Goal: Transaction & Acquisition: Purchase product/service

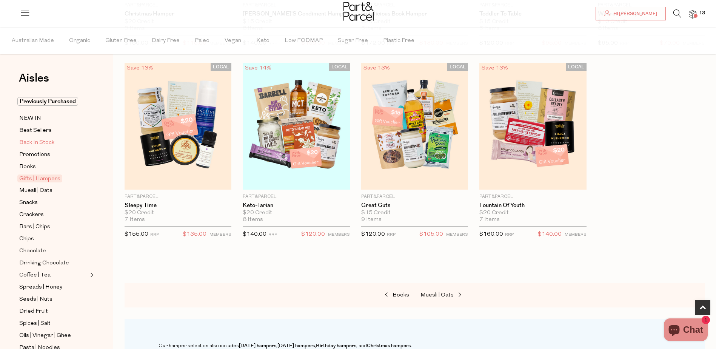
click at [49, 142] on span "Back In Stock" at bounding box center [36, 142] width 35 height 9
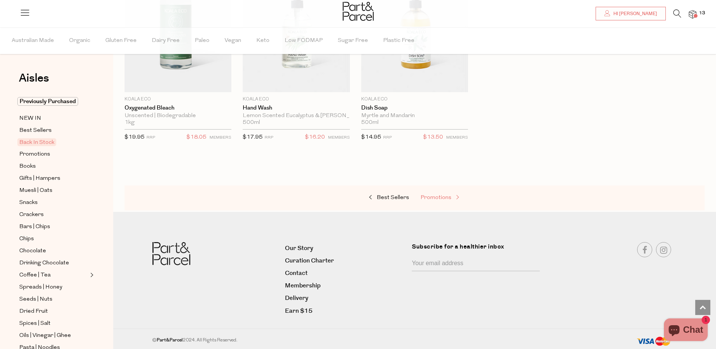
click at [443, 196] on span "Promotions" at bounding box center [435, 198] width 31 height 6
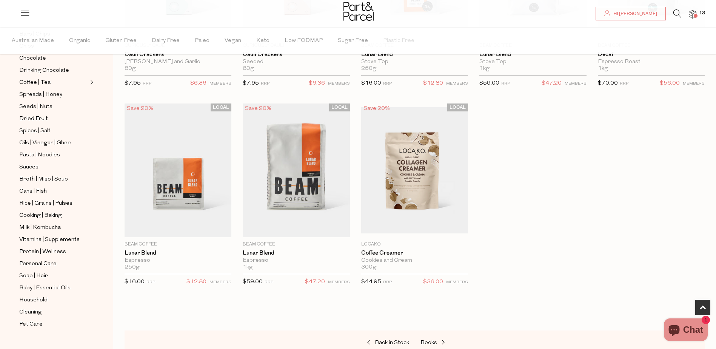
scroll to position [193, 0]
click at [35, 307] on span "Cleaning" at bounding box center [30, 311] width 23 height 9
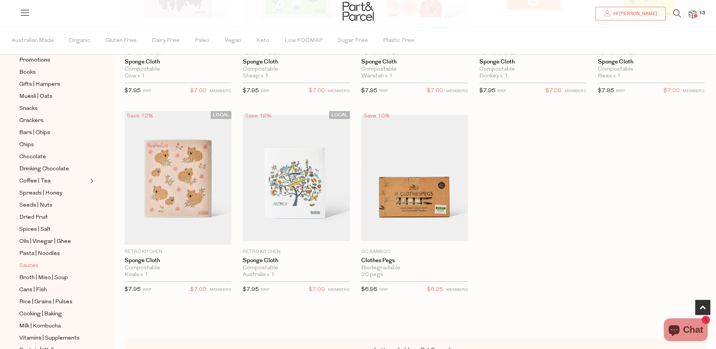
scroll to position [189, 0]
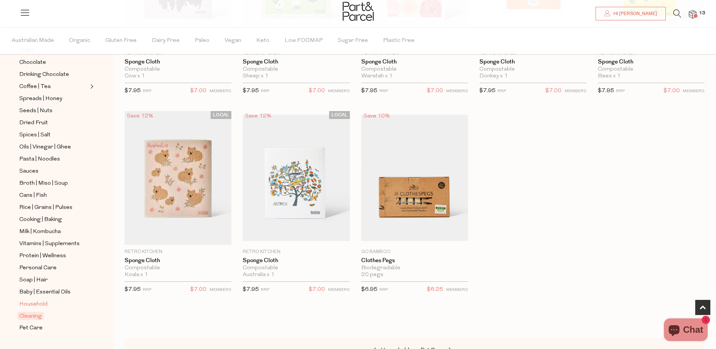
click at [38, 300] on span "Household" at bounding box center [33, 304] width 28 height 9
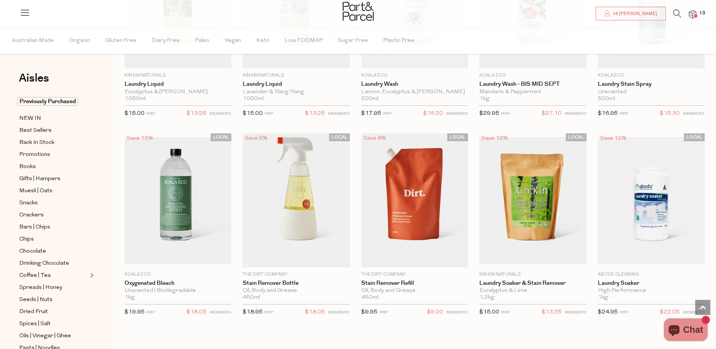
scroll to position [1699, 0]
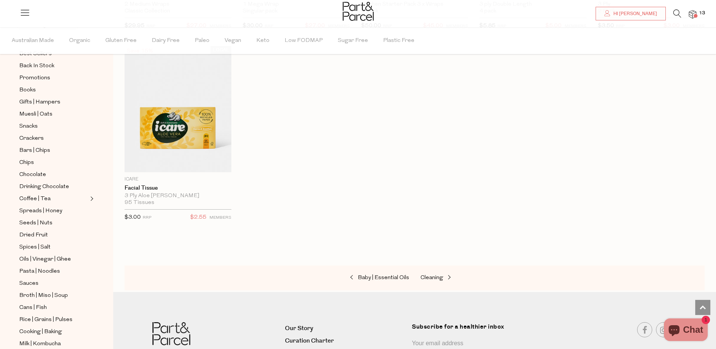
scroll to position [189, 0]
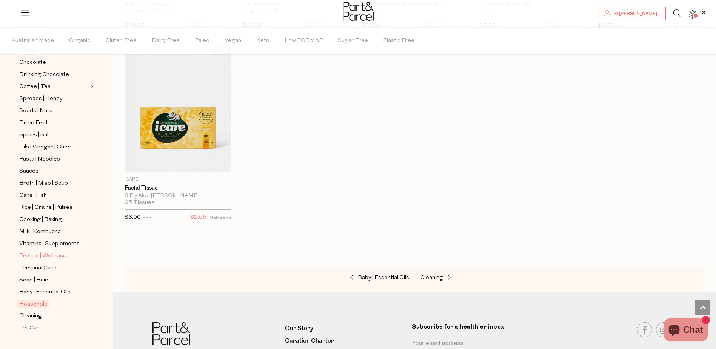
click at [44, 251] on span "Protein | Wellness" at bounding box center [42, 255] width 47 height 9
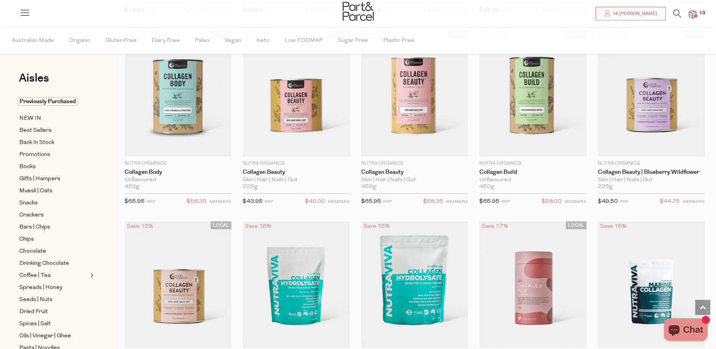
scroll to position [679, 0]
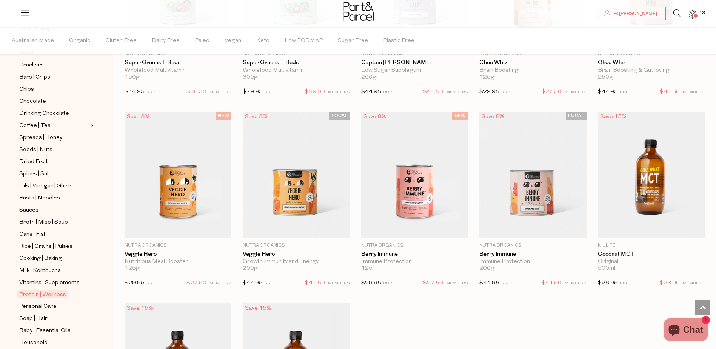
scroll to position [189, 0]
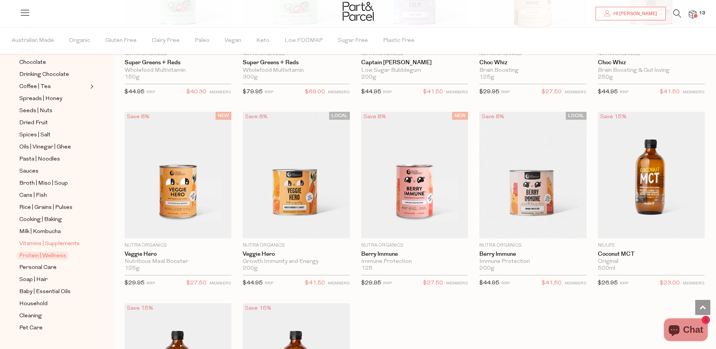
click at [56, 239] on span "Vitamins | Supplements" at bounding box center [49, 243] width 60 height 9
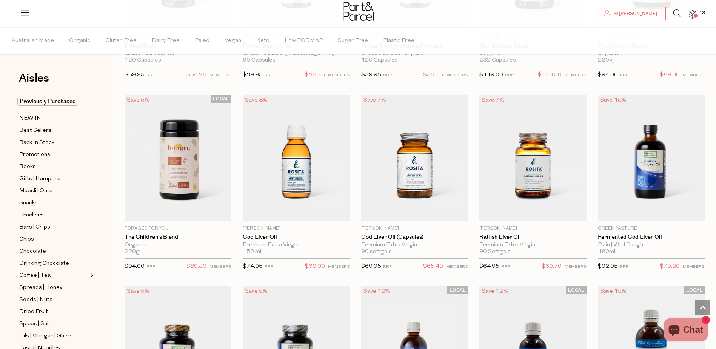
scroll to position [1736, 0]
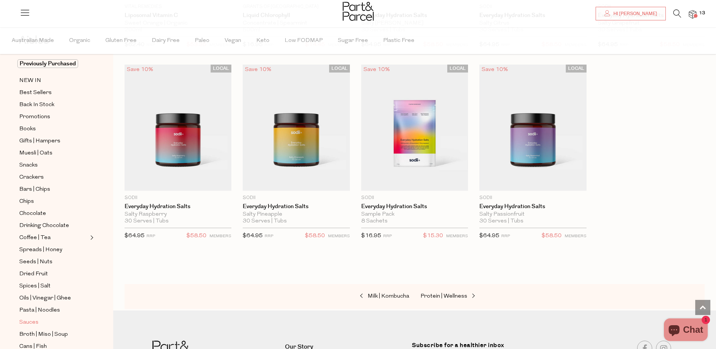
scroll to position [113, 0]
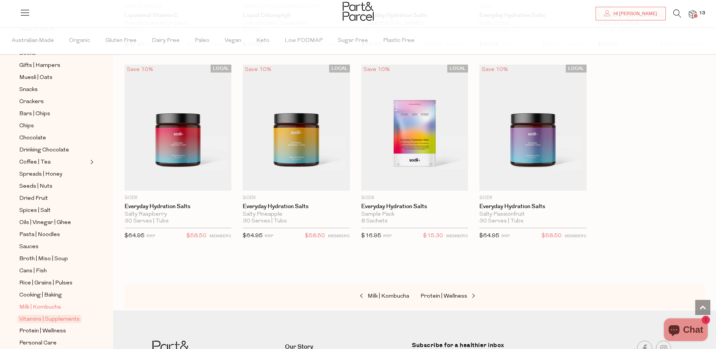
click at [55, 303] on span "Milk | Kombucha" at bounding box center [40, 307] width 42 height 9
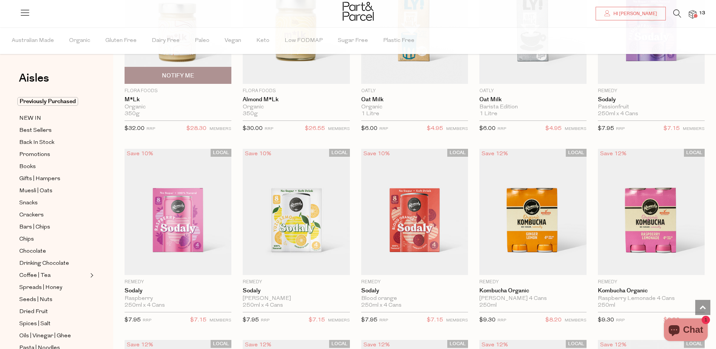
scroll to position [755, 0]
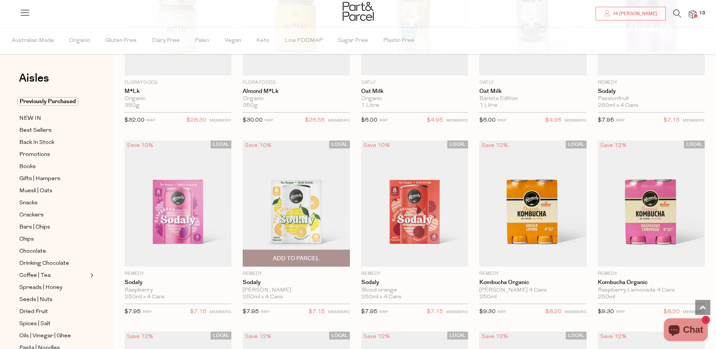
click at [283, 257] on span "Add To Parcel" at bounding box center [296, 258] width 47 height 8
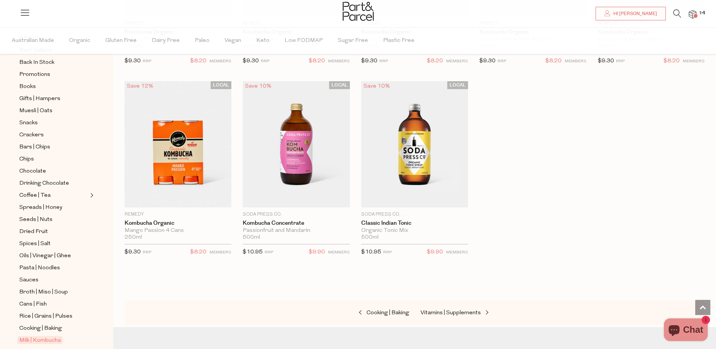
scroll to position [113, 0]
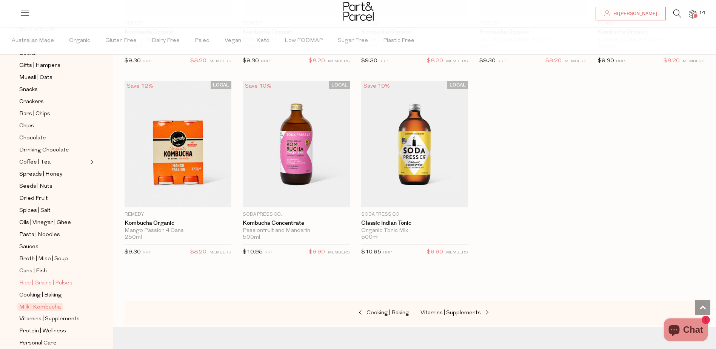
click at [54, 279] on span "Rice | Grains | Pulses" at bounding box center [45, 283] width 53 height 9
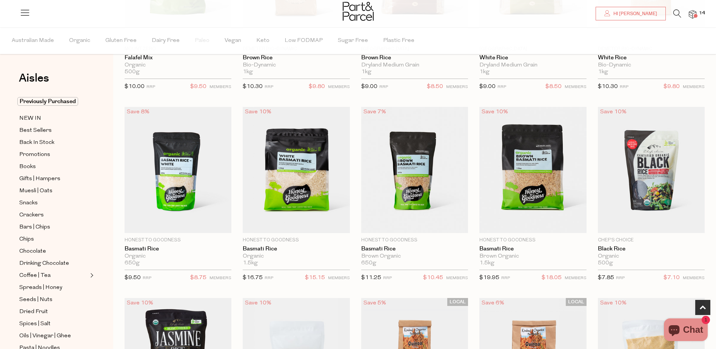
scroll to position [419, 0]
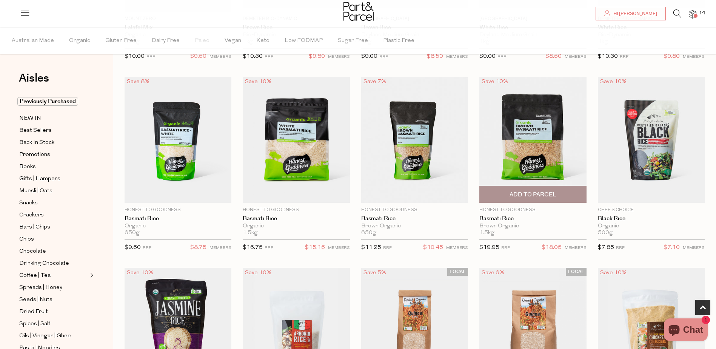
click at [542, 194] on span "Add To Parcel" at bounding box center [533, 195] width 47 height 8
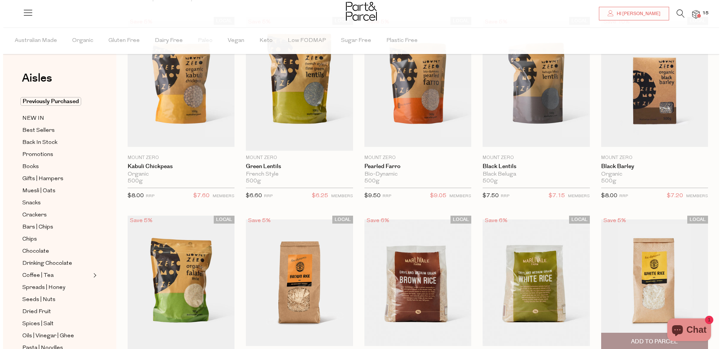
scroll to position [0, 0]
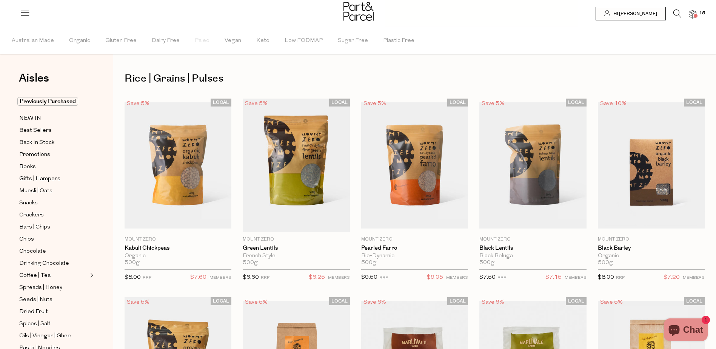
click at [699, 14] on span "15" at bounding box center [702, 13] width 10 height 7
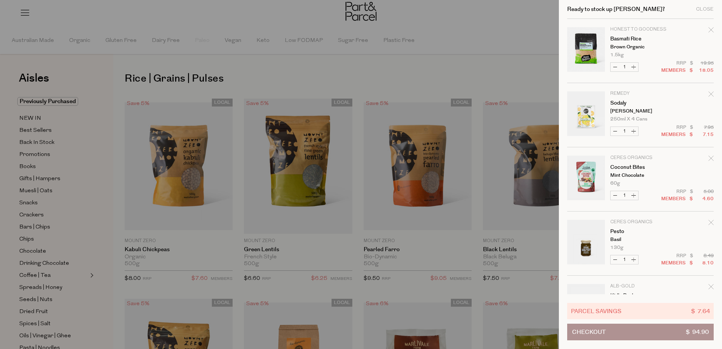
click at [276, 76] on div at bounding box center [361, 174] width 722 height 349
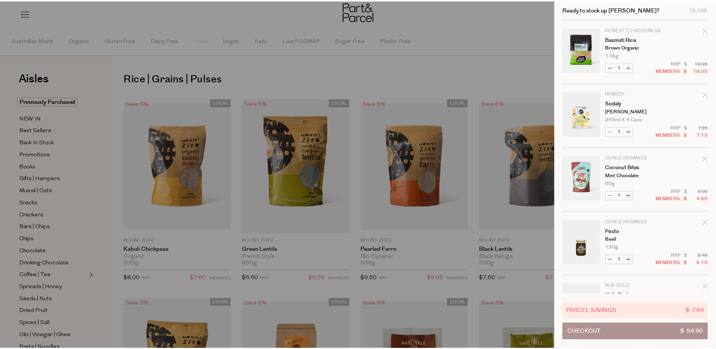
scroll to position [440, 0]
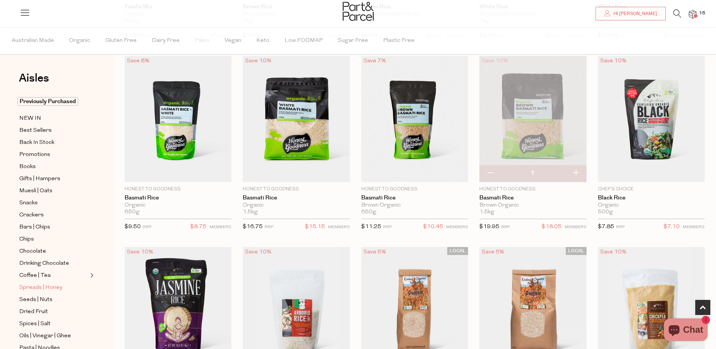
click at [56, 285] on span "Spreads | Honey" at bounding box center [40, 287] width 43 height 9
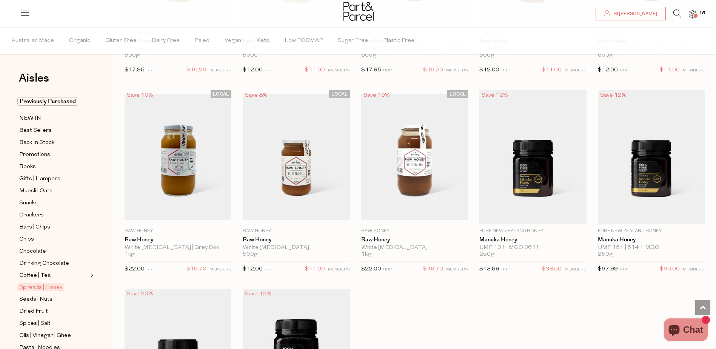
scroll to position [1699, 0]
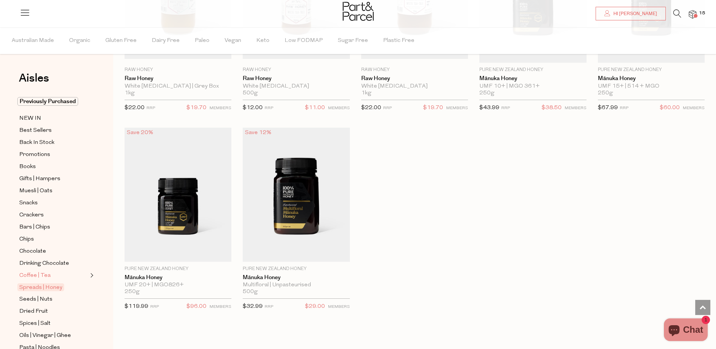
click at [31, 273] on span "Coffee | Tea" at bounding box center [34, 275] width 31 height 9
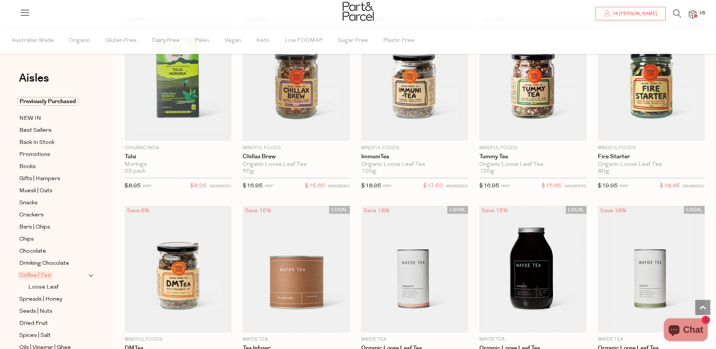
scroll to position [1434, 0]
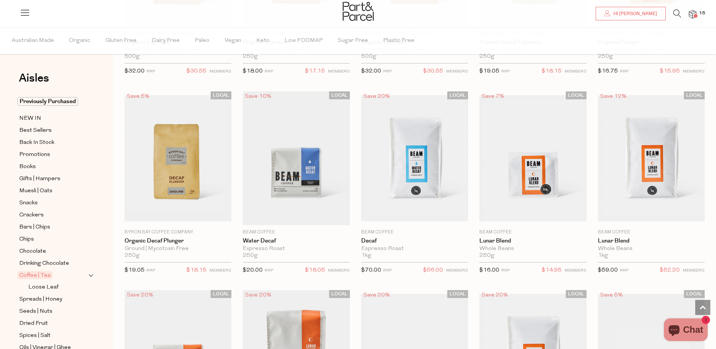
scroll to position [3390, 0]
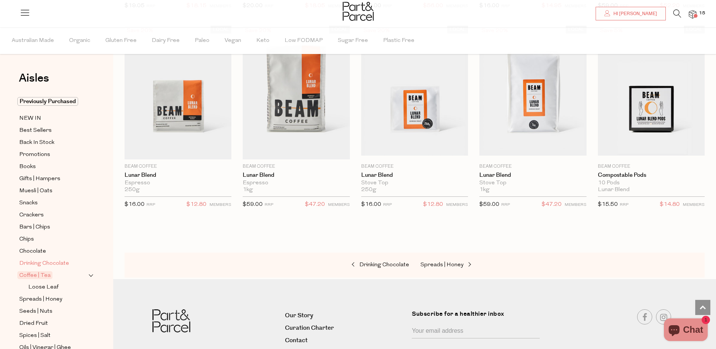
click at [29, 259] on span "Drinking Chocolate" at bounding box center [44, 263] width 50 height 9
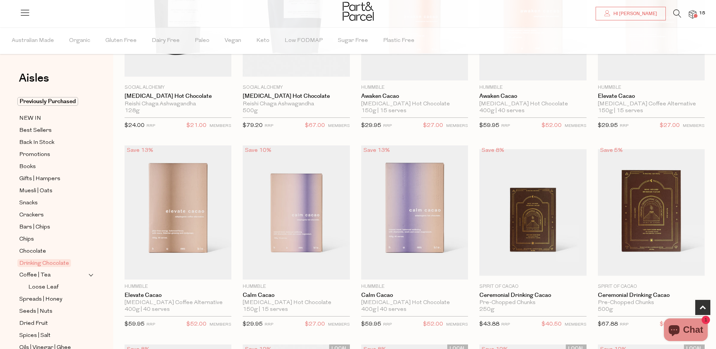
scroll to position [189, 0]
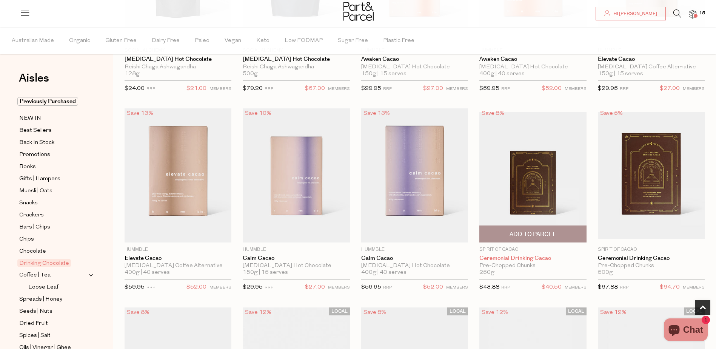
click at [508, 259] on link "Ceremonial Drinking Cacao" at bounding box center [532, 258] width 107 height 7
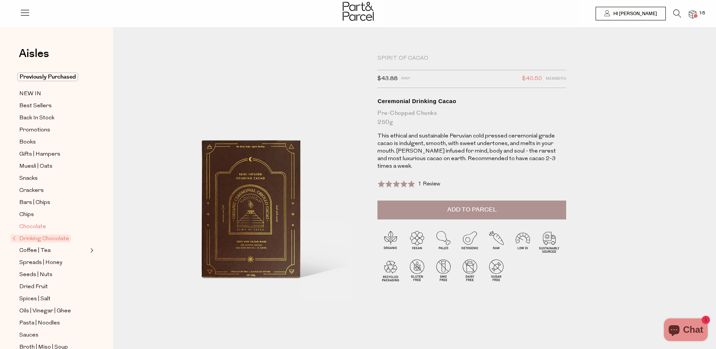
click at [29, 223] on span "Chocolate" at bounding box center [32, 226] width 27 height 9
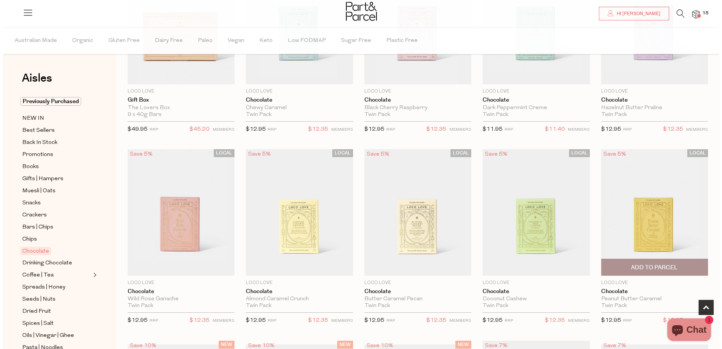
scroll to position [38, 0]
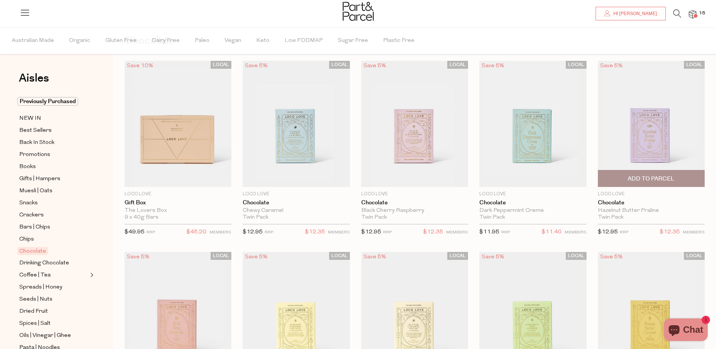
click at [649, 182] on span "Add To Parcel" at bounding box center [651, 179] width 47 height 8
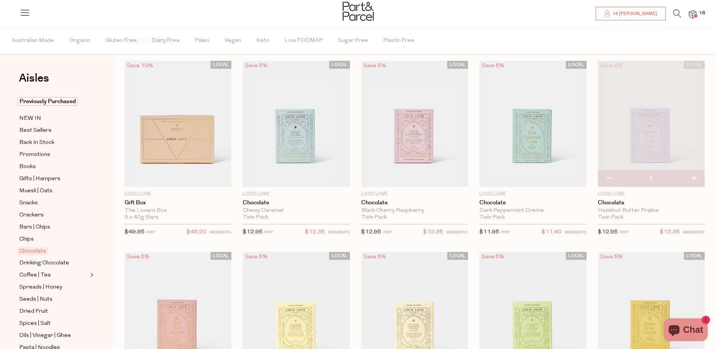
click at [691, 15] on img at bounding box center [693, 14] width 8 height 9
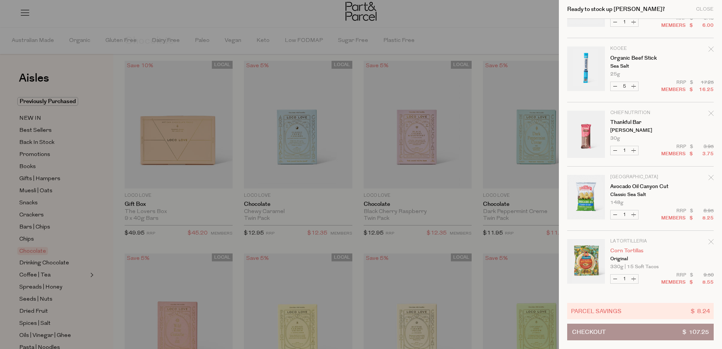
scroll to position [495, 0]
click at [633, 334] on button "Checkout $ 107.25" at bounding box center [640, 331] width 146 height 17
